Goal: Information Seeking & Learning: Learn about a topic

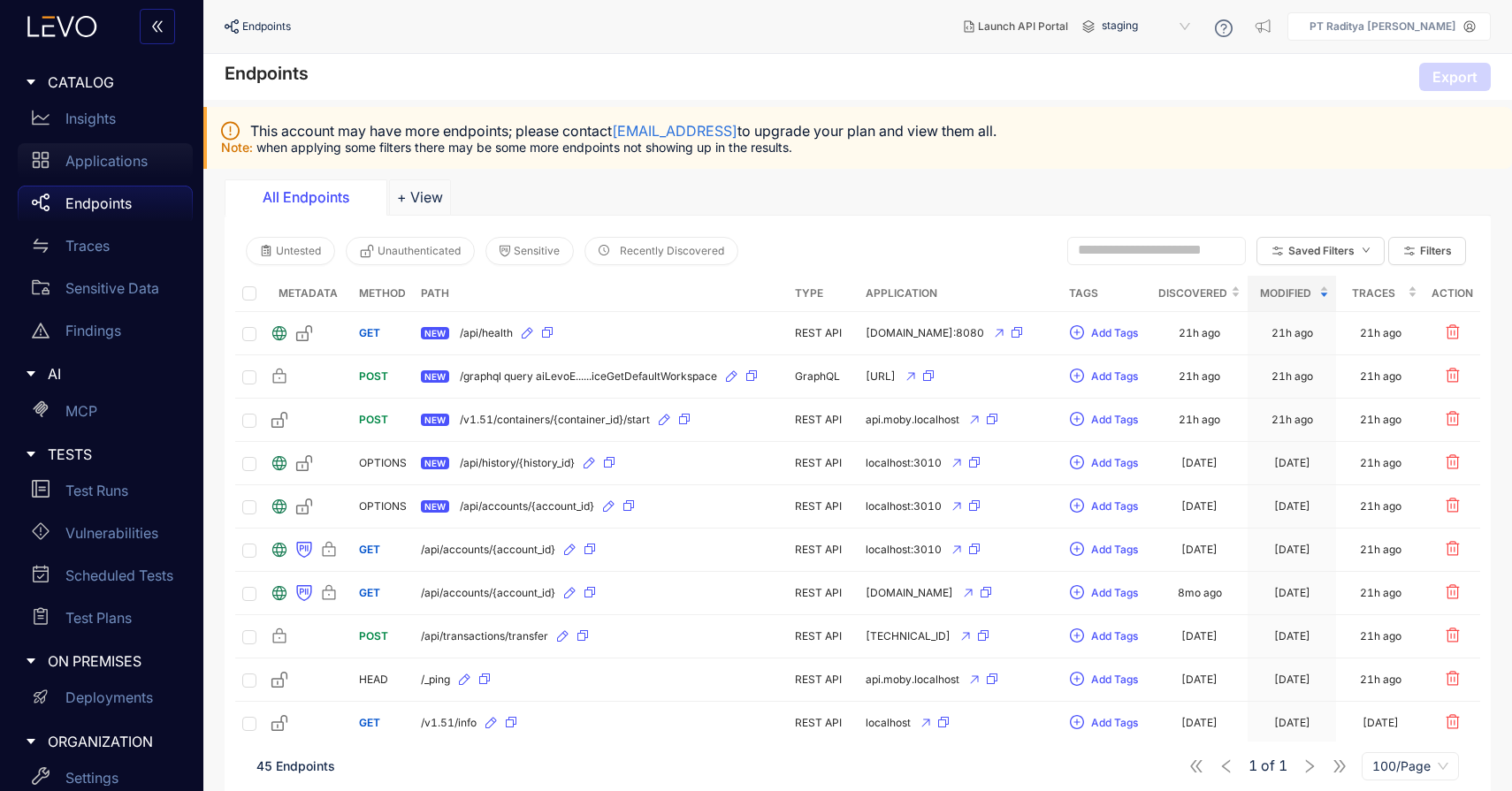
click at [101, 161] on p "Applications" at bounding box center [106, 161] width 82 height 16
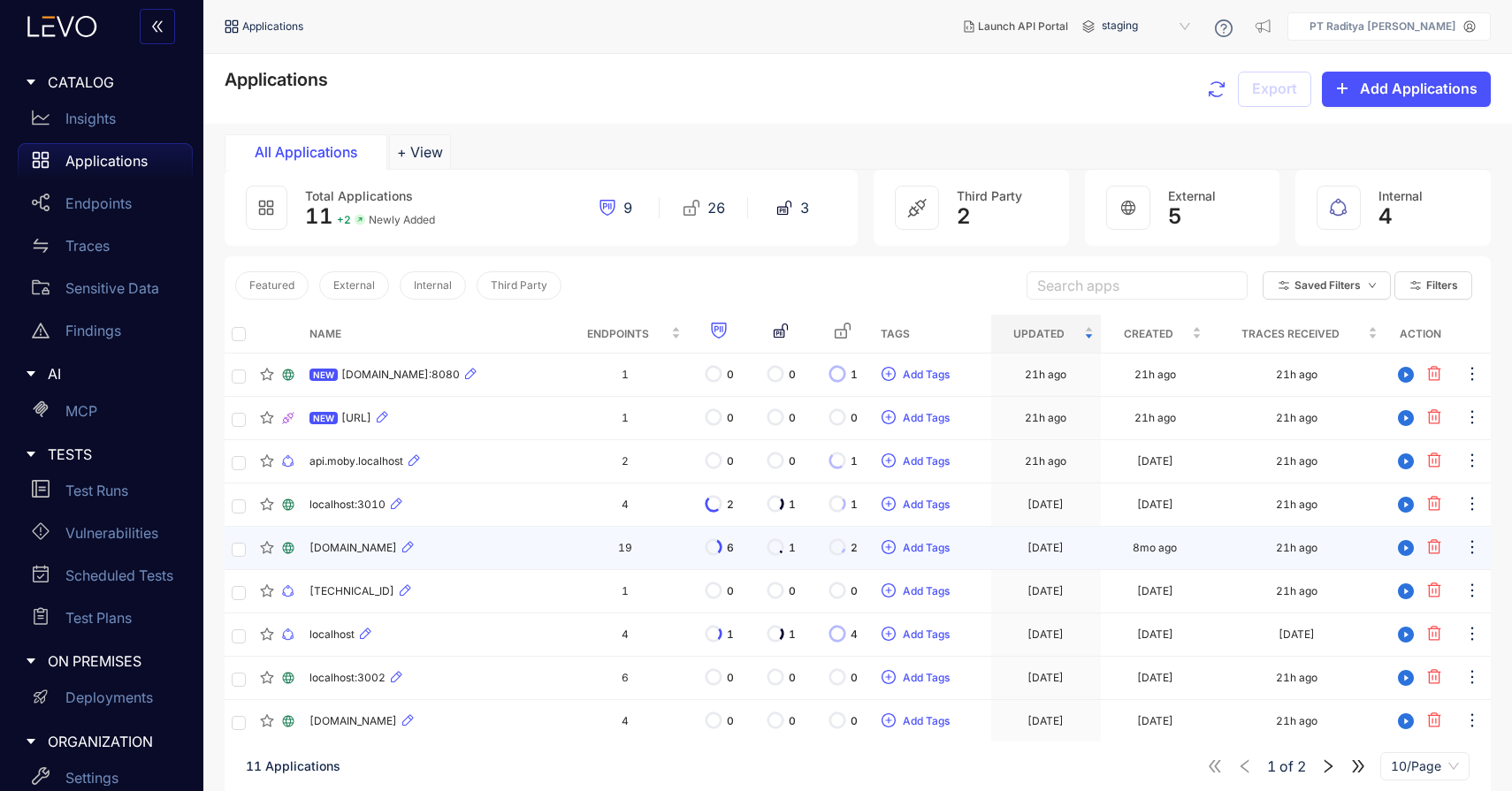
scroll to position [127, 0]
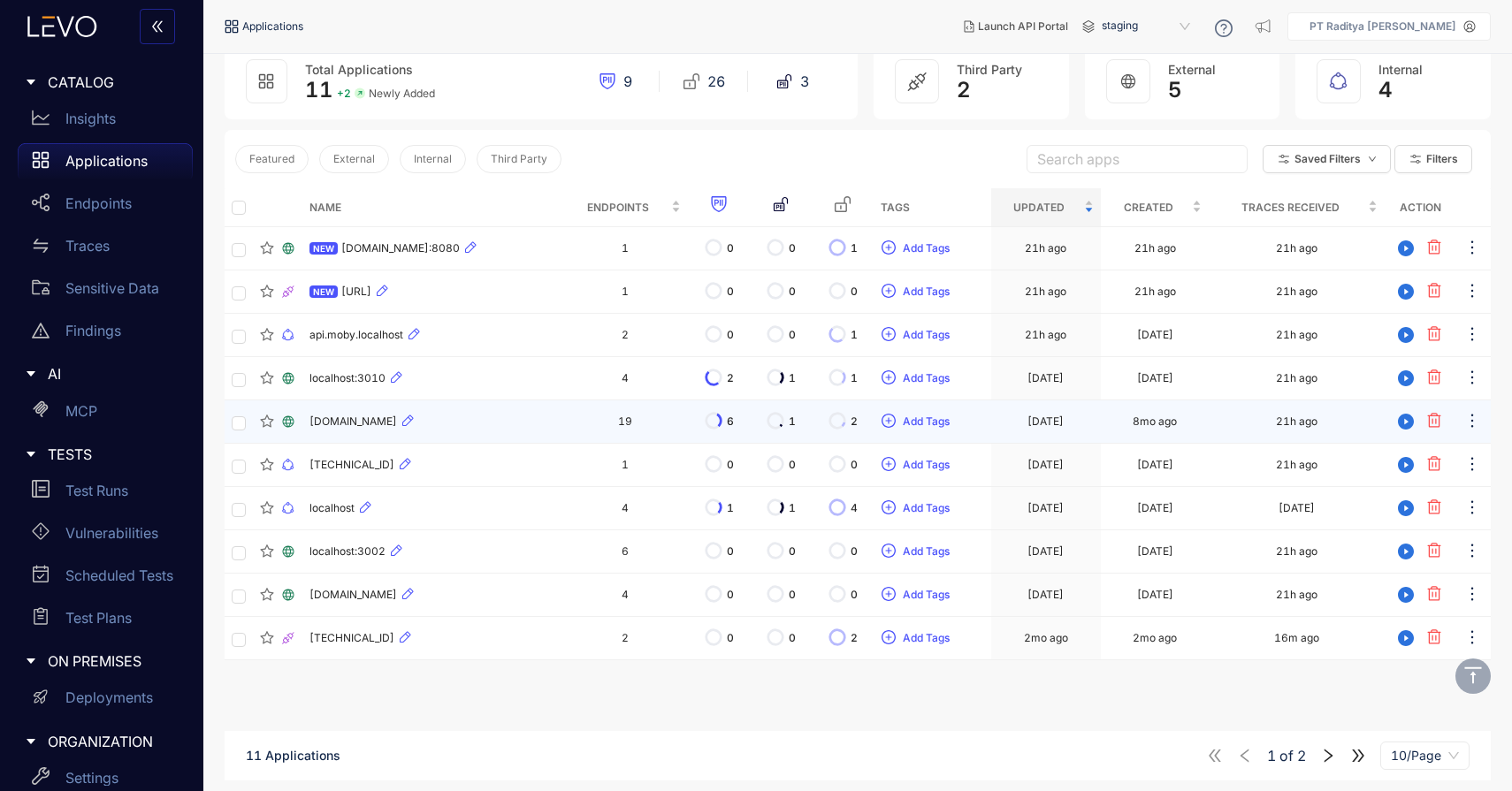
click at [562, 428] on td "19" at bounding box center [624, 422] width 125 height 43
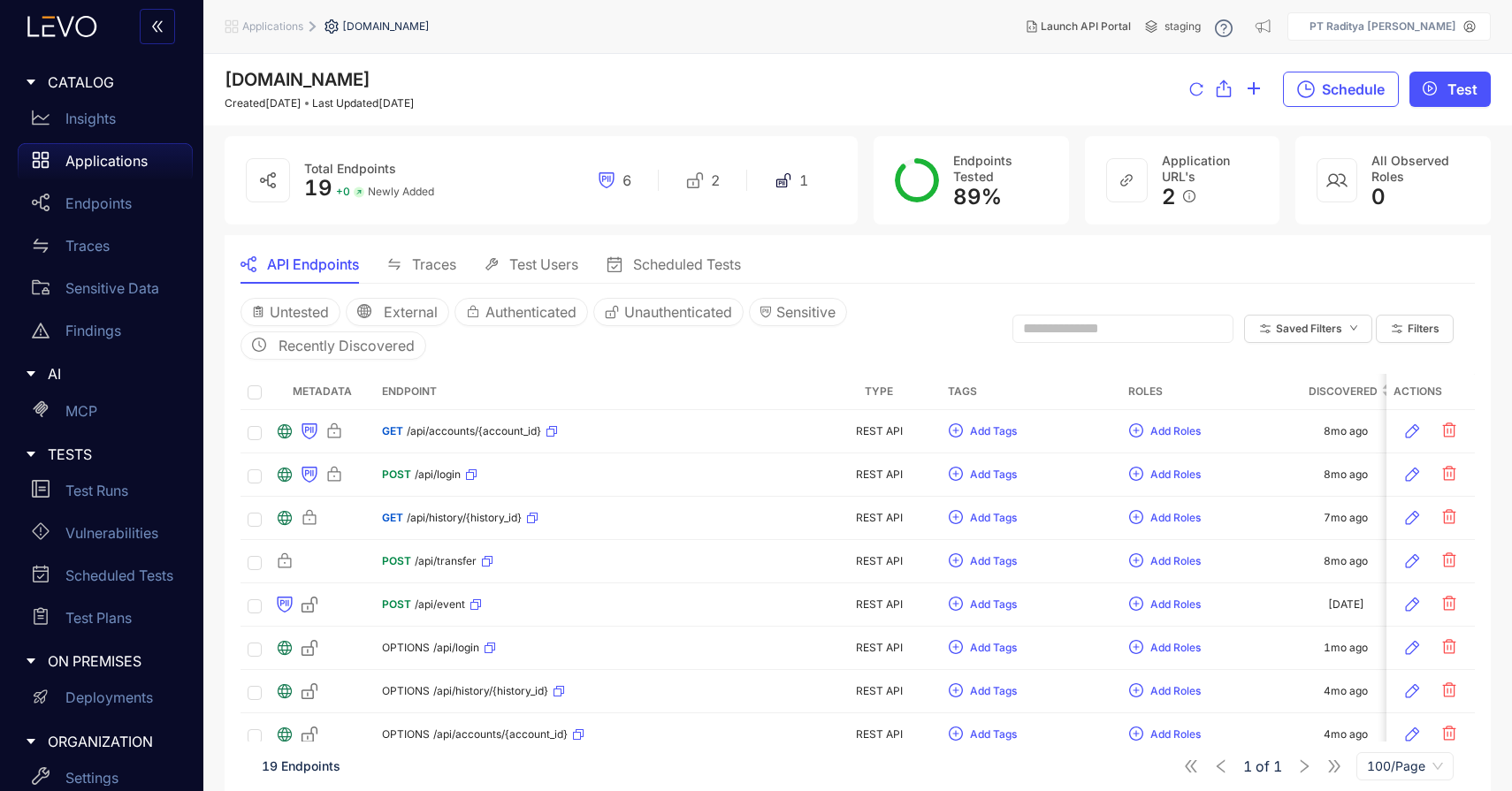
click at [425, 260] on span "Traces" at bounding box center [435, 264] width 44 height 16
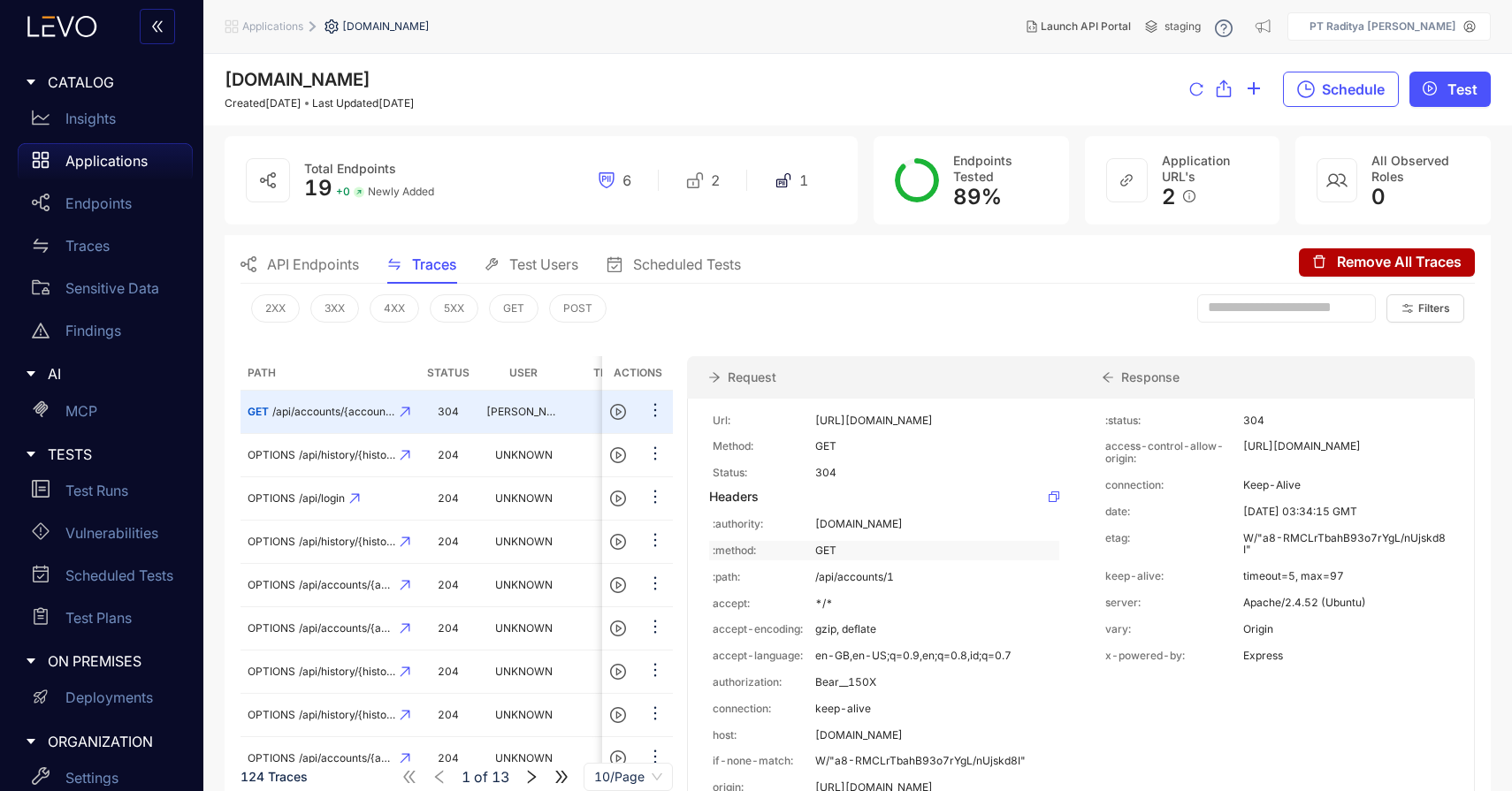
scroll to position [9, 0]
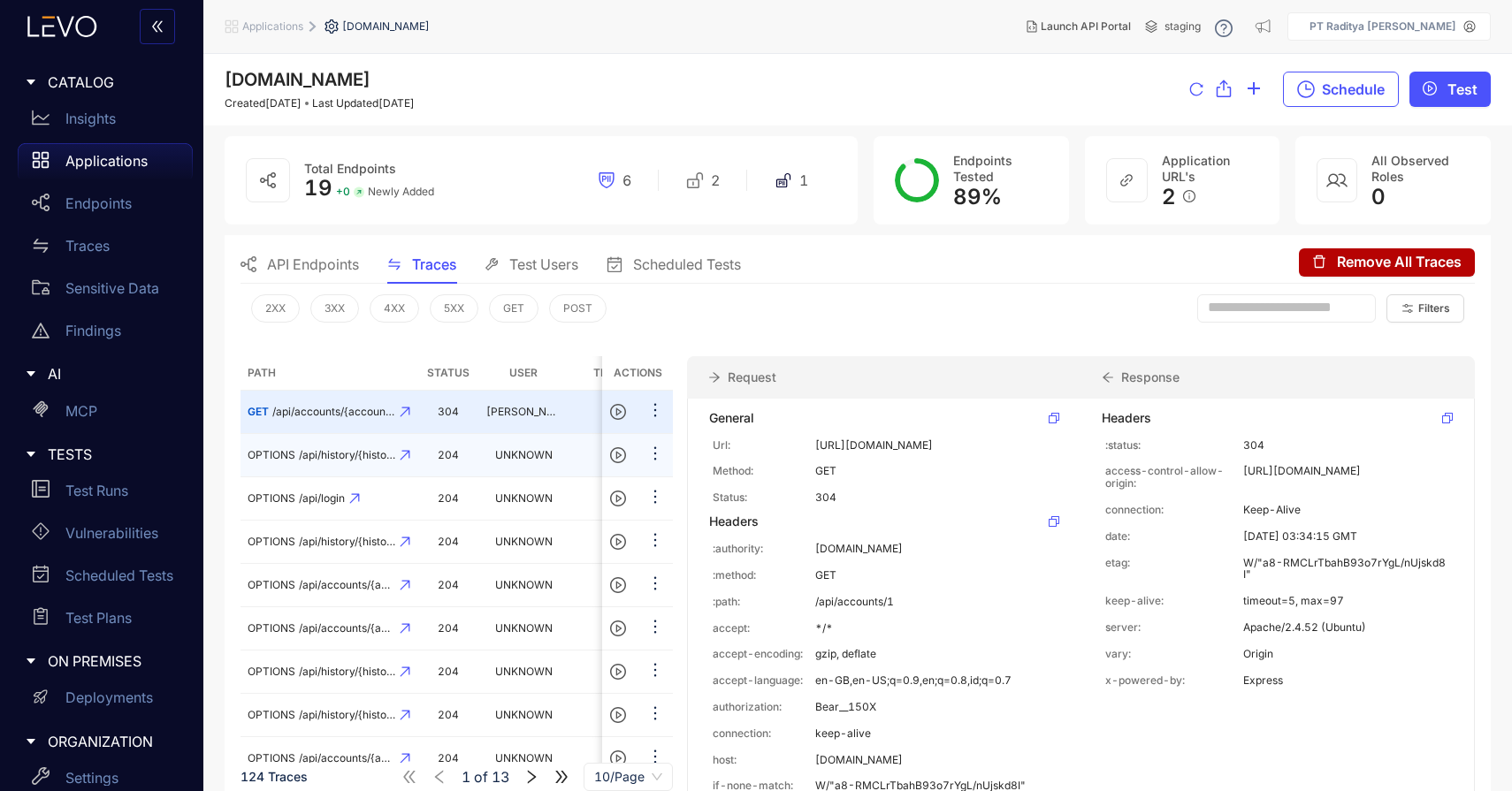
click at [392, 462] on td "OPTIONS /api/history/{history_id}" at bounding box center [328, 455] width 176 height 43
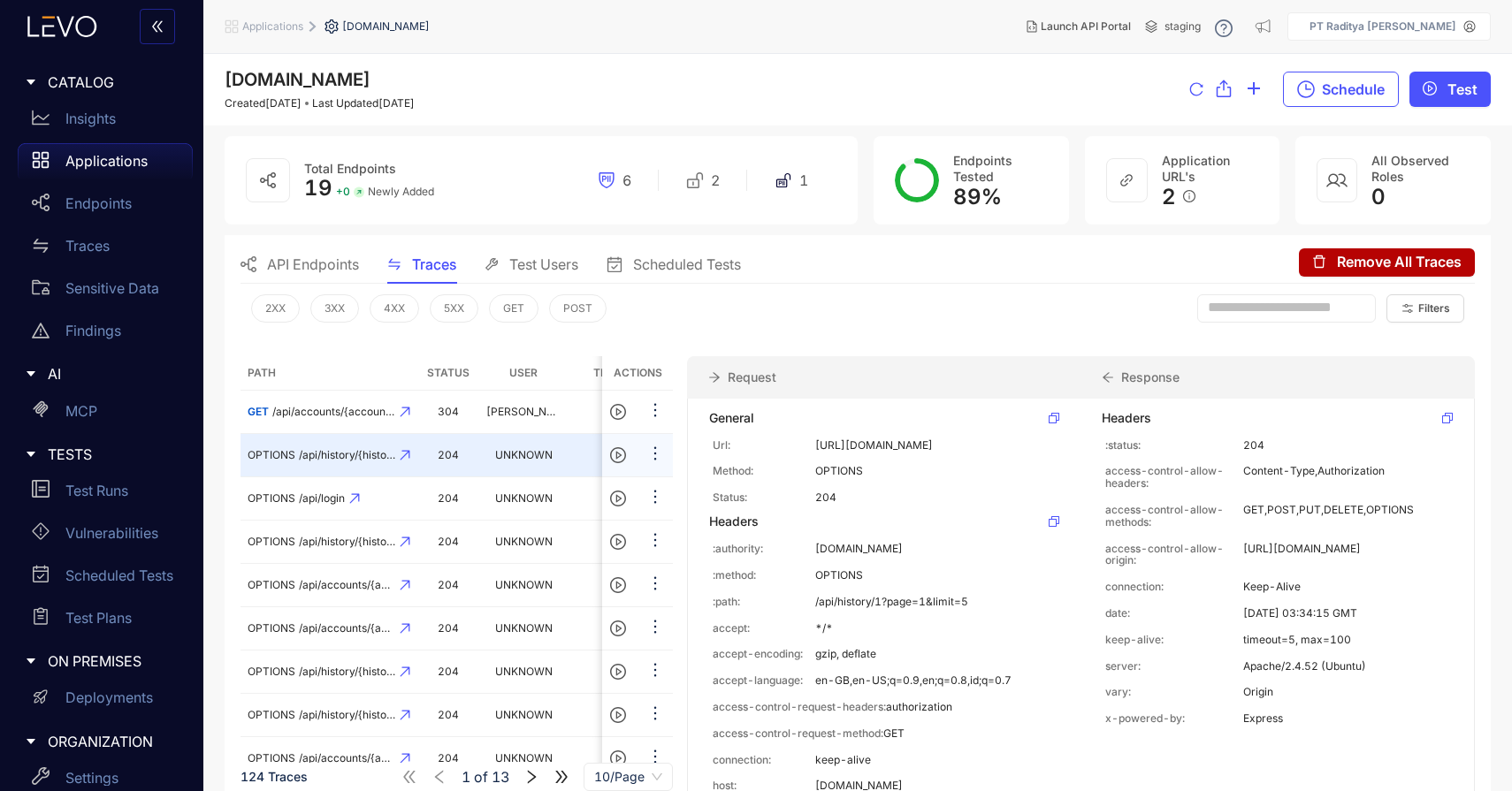
click at [399, 434] on td "OPTIONS /api/history/{history_id}" at bounding box center [328, 455] width 176 height 43
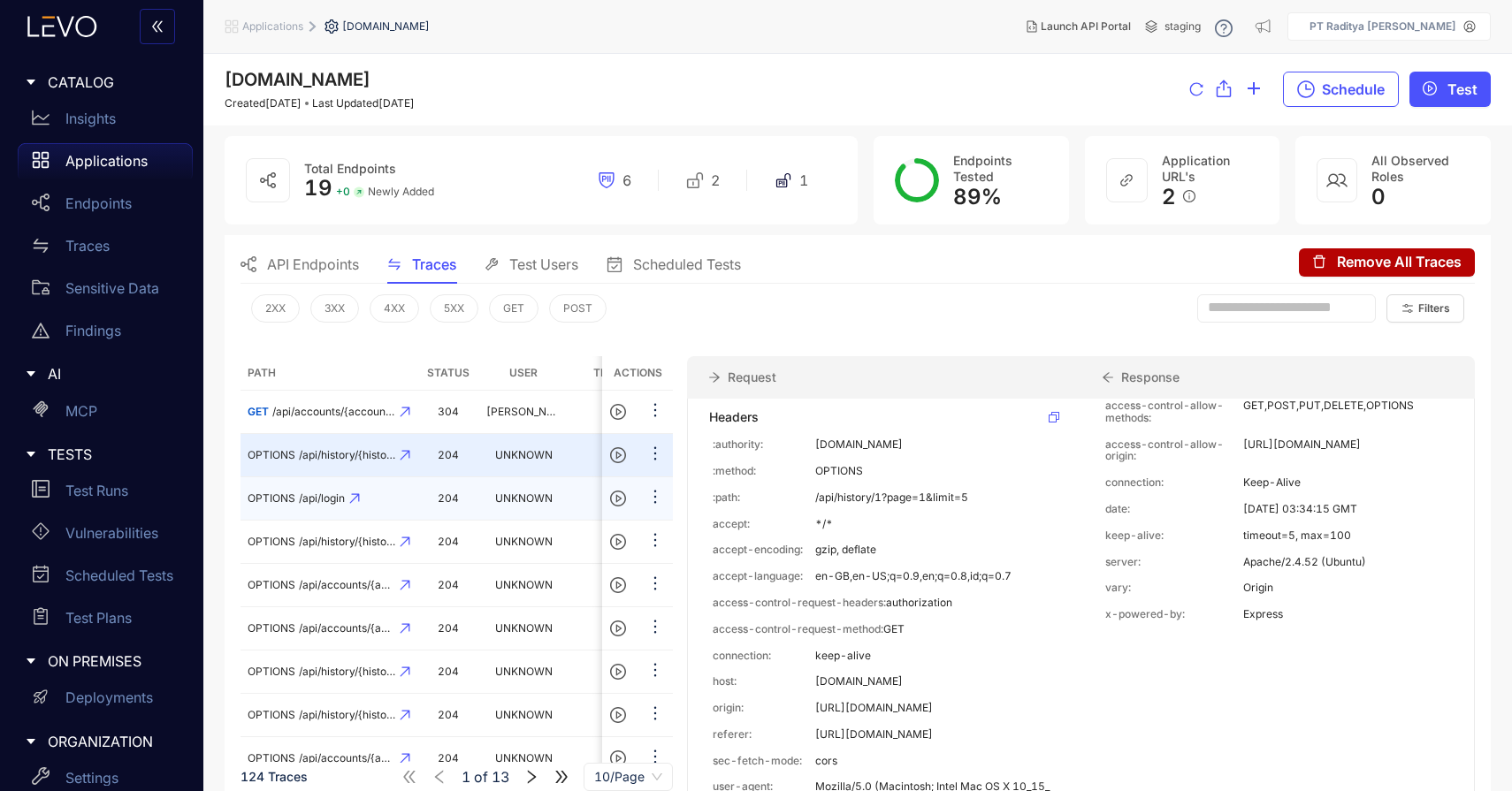
click at [437, 489] on td "204" at bounding box center [449, 498] width 62 height 43
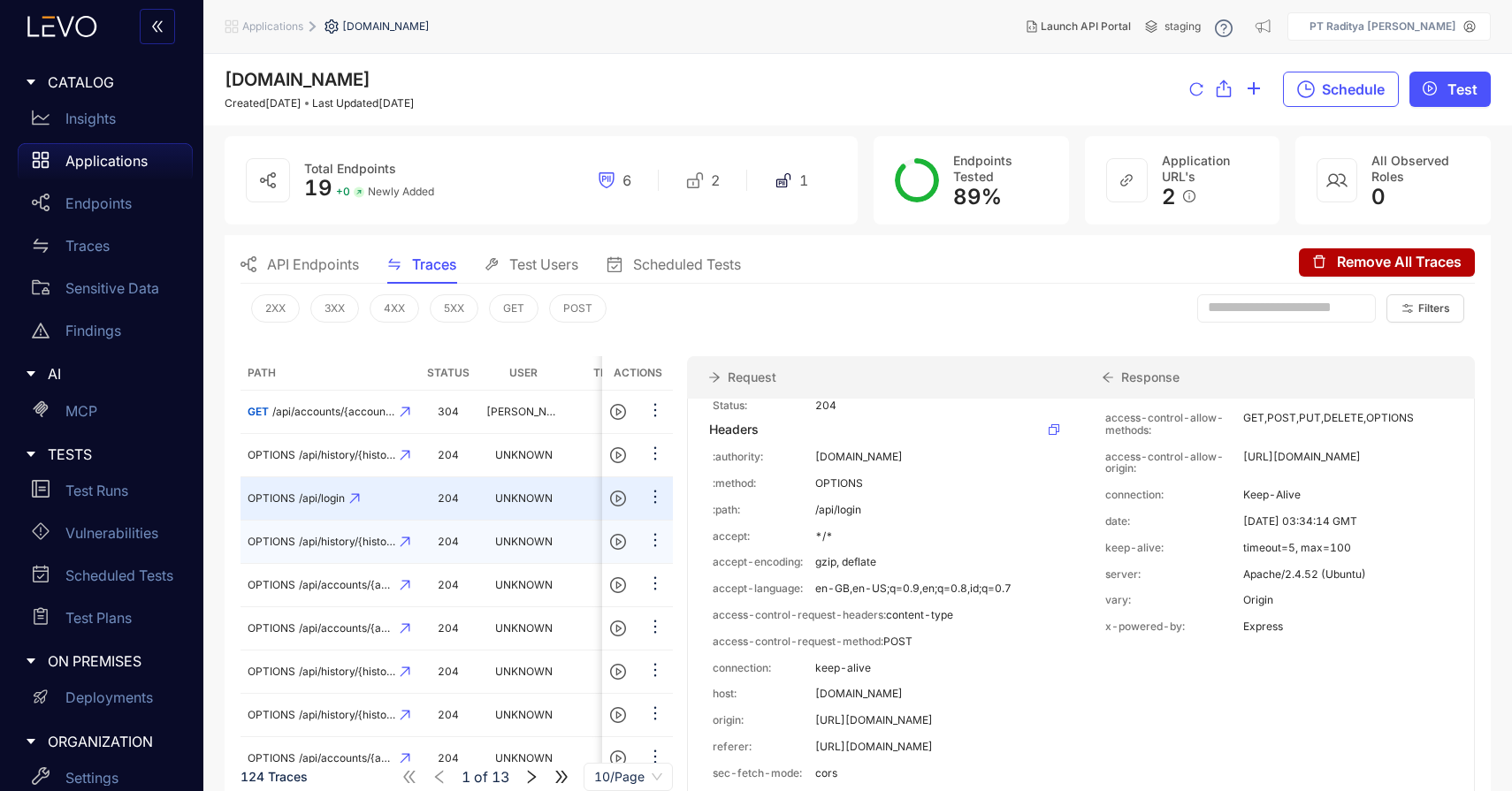
click at [432, 541] on td "204" at bounding box center [449, 542] width 62 height 43
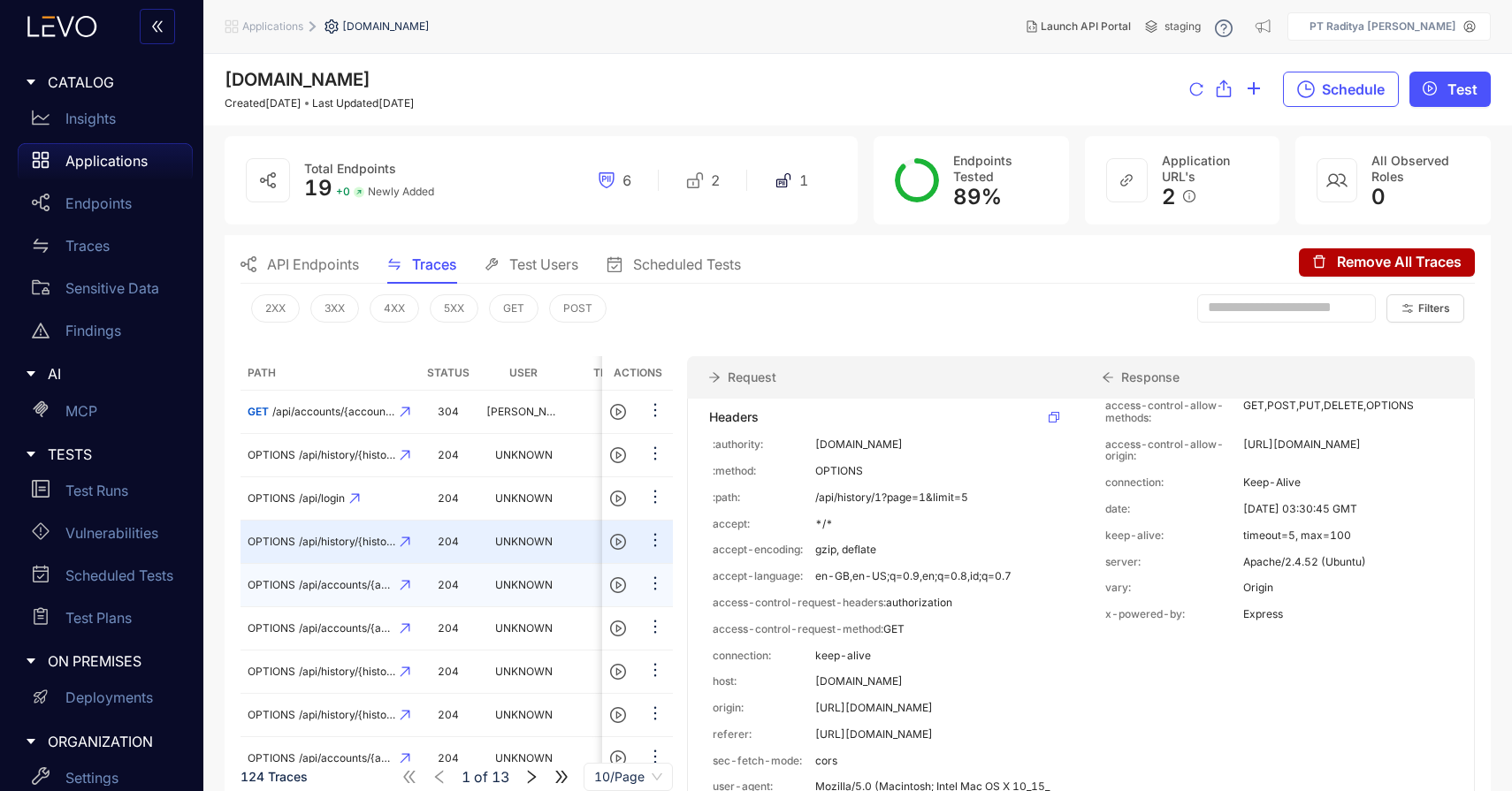
click at [427, 601] on td "204" at bounding box center [449, 585] width 62 height 43
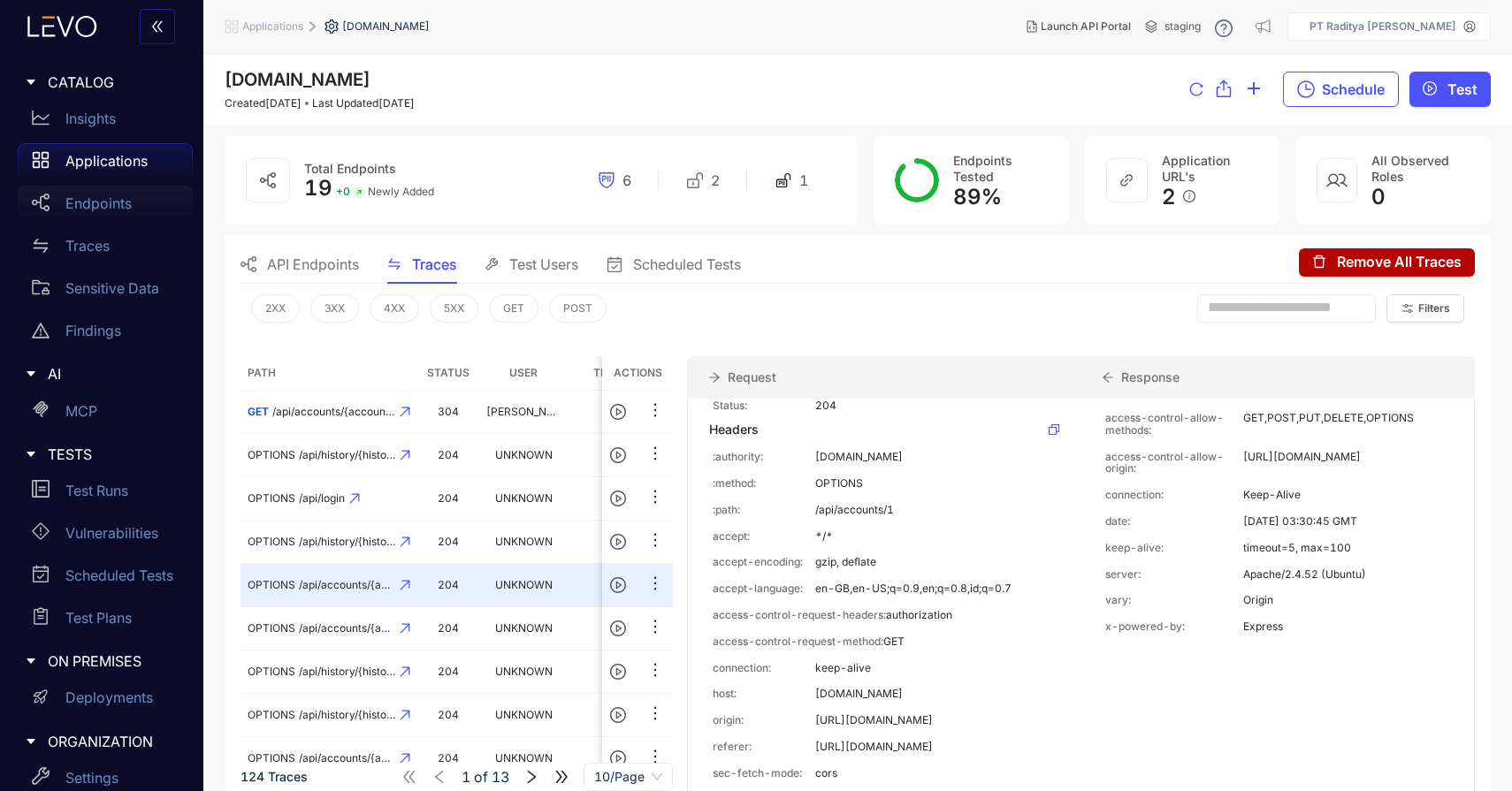
click at [90, 215] on div "Endpoints" at bounding box center [105, 203] width 175 height 35
